Goal: Task Accomplishment & Management: Manage account settings

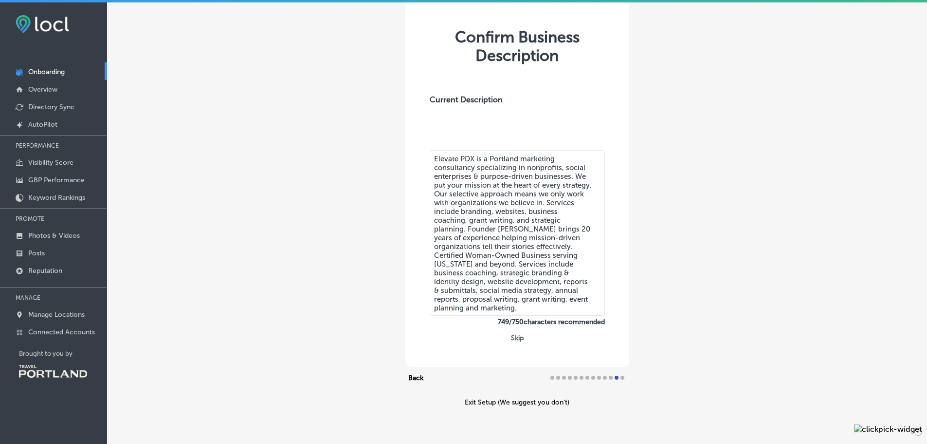
scroll to position [75, 0]
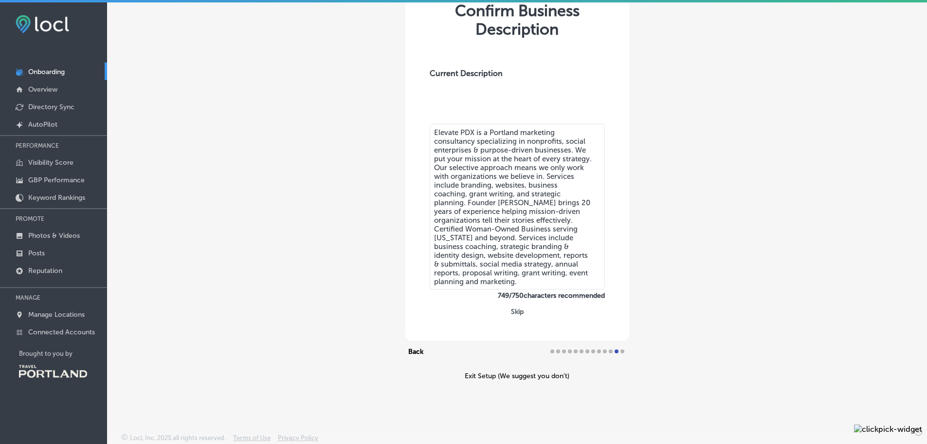
click at [512, 312] on button "Skip" at bounding box center [517, 311] width 19 height 9
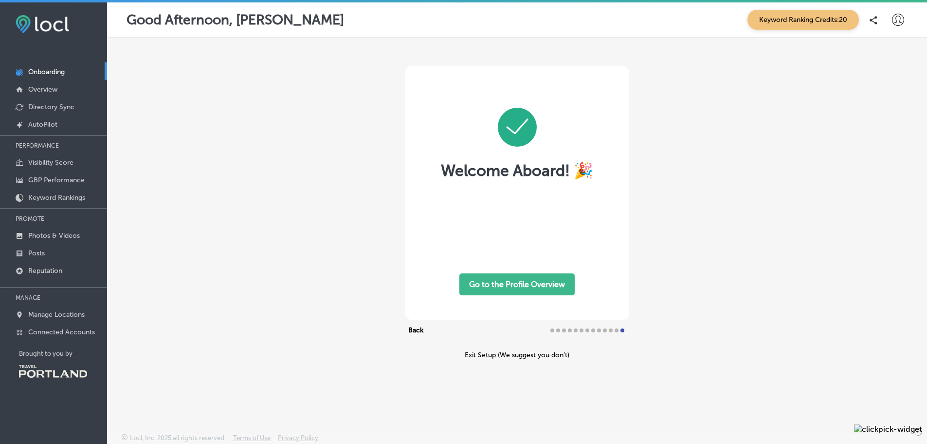
scroll to position [0, 0]
click at [527, 286] on button "Go to the Profile Overview" at bounding box center [517, 284] width 115 height 22
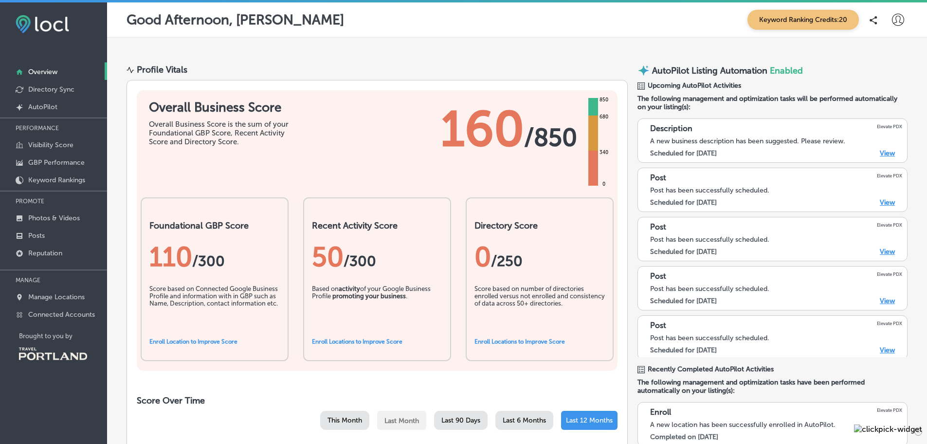
click at [880, 157] on link "View" at bounding box center [887, 153] width 15 height 8
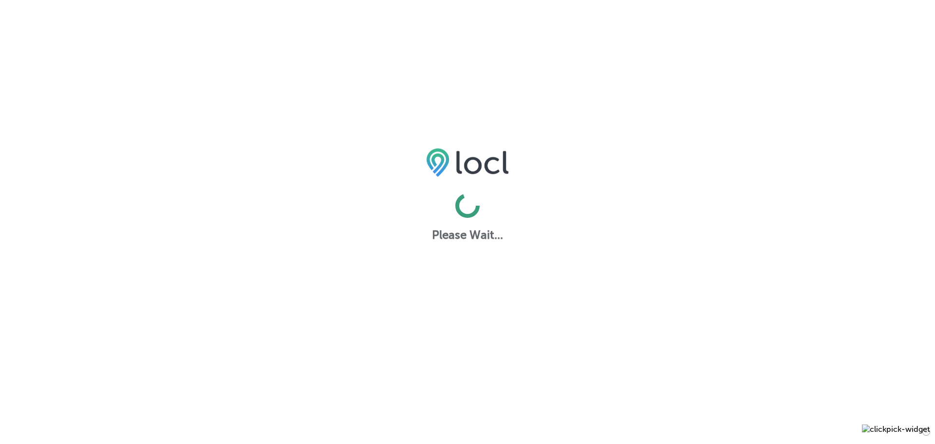
select select "US"
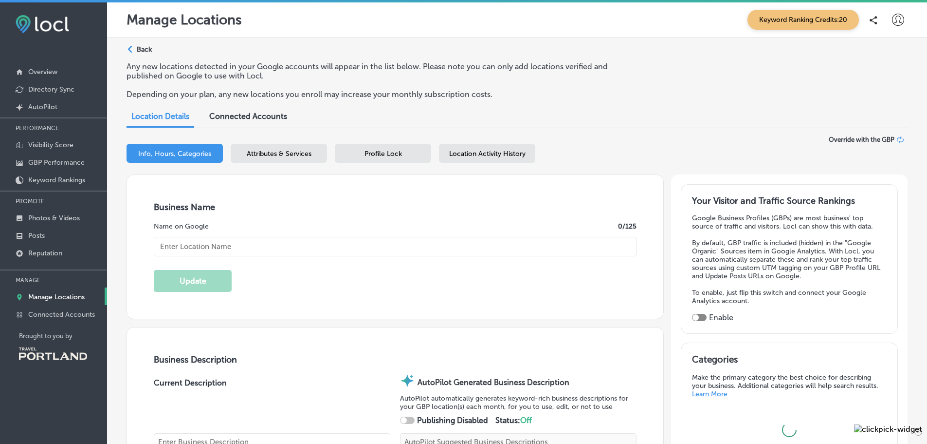
type input "Elevate PDX"
type textarea "Elevate PDX partners with nonprofits, social enterprises, and purpose-driven or…"
type textarea "Elevate PDX is a Portland marketing consultancy specializing in nonprofits, soc…"
checkbox input "true"
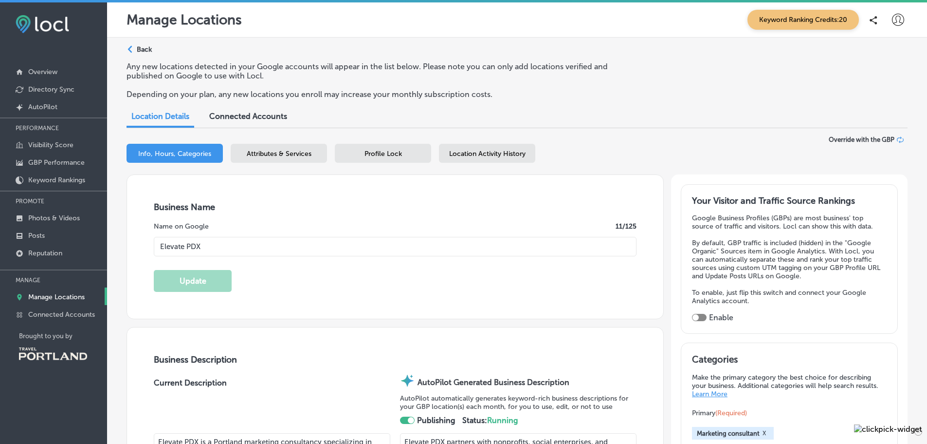
checkbox input "false"
type input "US"
type input "300"
type input "[PHONE_NUMBER]"
type input "[URL][DOMAIN_NAME]"
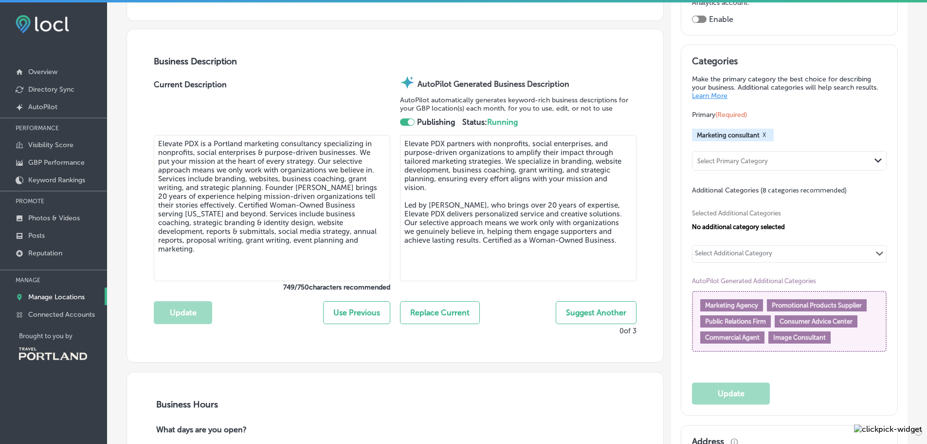
scroll to position [292, 0]
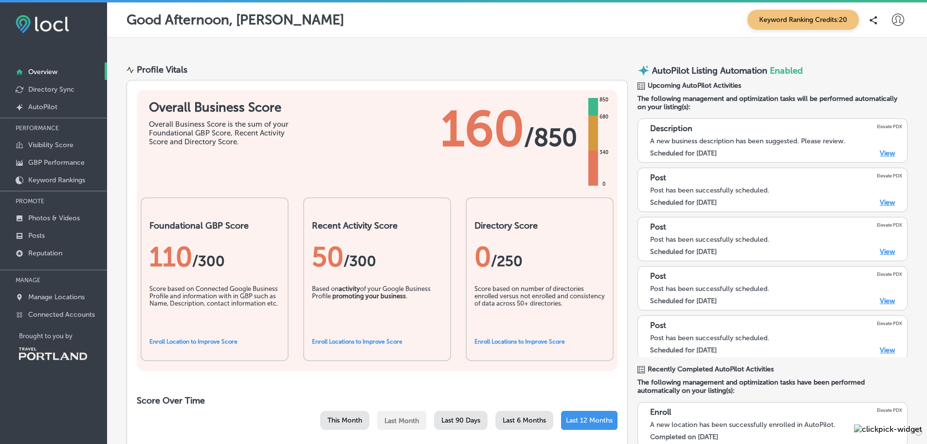
click at [197, 343] on link "Enroll Location to Improve Score" at bounding box center [193, 341] width 88 height 7
